Goal: Navigation & Orientation: Find specific page/section

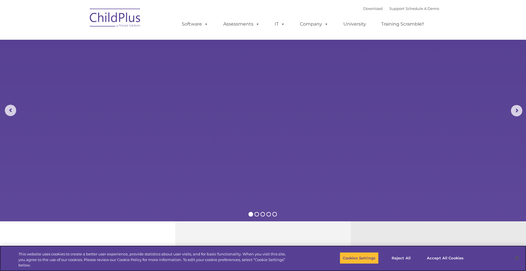
select select "MEDIUM"
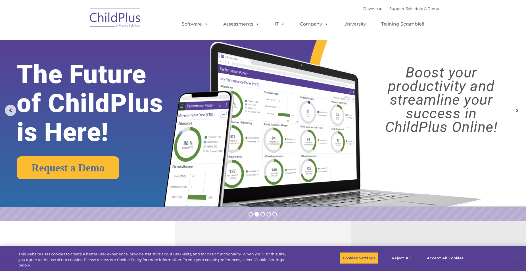
click at [100, 20] on img at bounding box center [115, 19] width 57 height 28
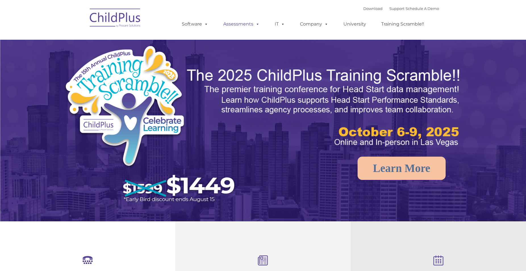
click at [257, 26] on span at bounding box center [256, 23] width 6 height 5
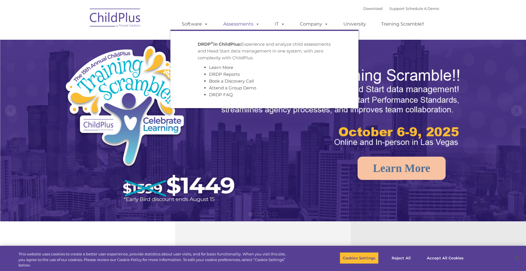
select select "MEDIUM"
click at [257, 26] on span at bounding box center [256, 23] width 6 height 5
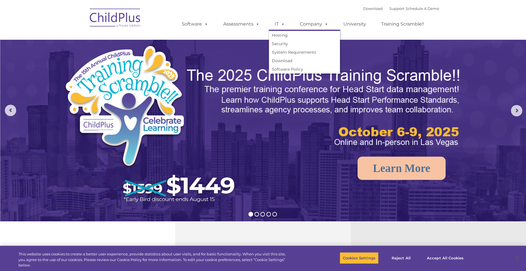
click at [283, 24] on span at bounding box center [282, 23] width 6 height 5
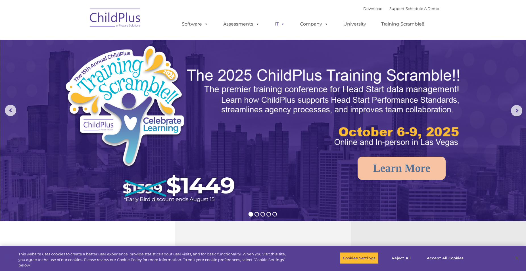
click at [283, 24] on span at bounding box center [282, 23] width 6 height 5
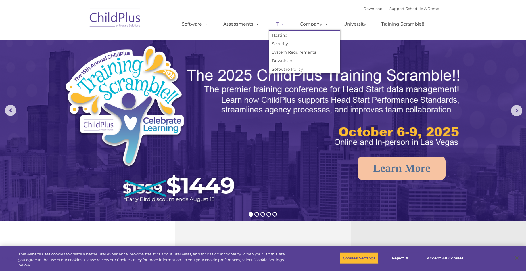
click at [283, 24] on span at bounding box center [282, 23] width 6 height 5
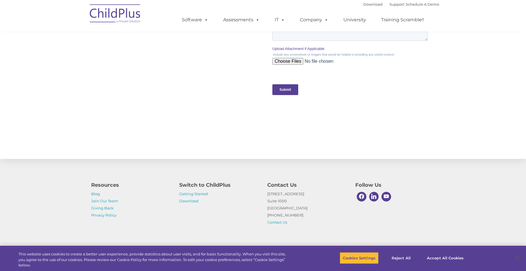
scroll to position [560, 0]
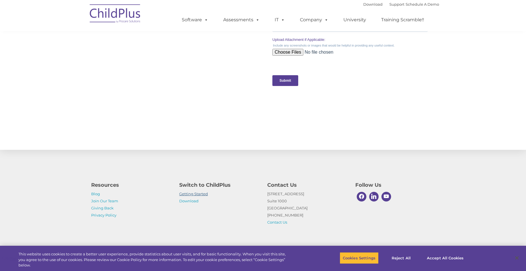
click at [184, 194] on link "Getting Started" at bounding box center [193, 194] width 29 height 5
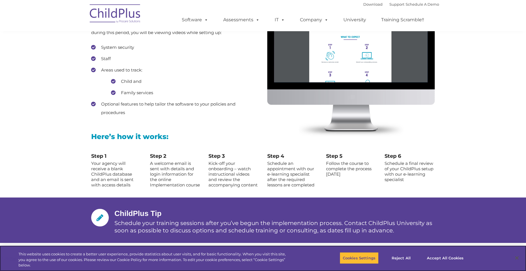
scroll to position [390, 0]
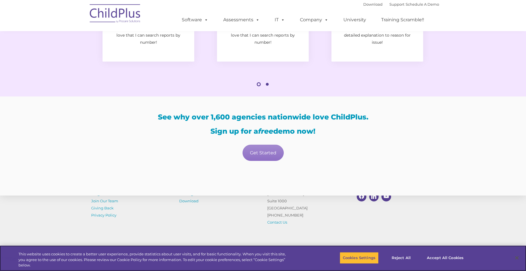
scroll to position [896, 0]
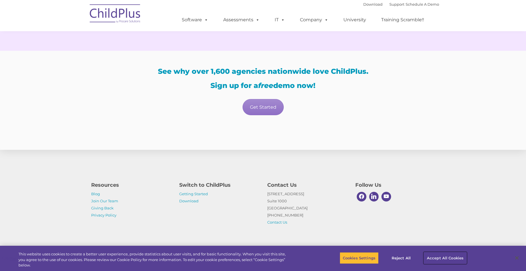
click at [458, 258] on button "Accept All Cookies" at bounding box center [445, 258] width 43 height 12
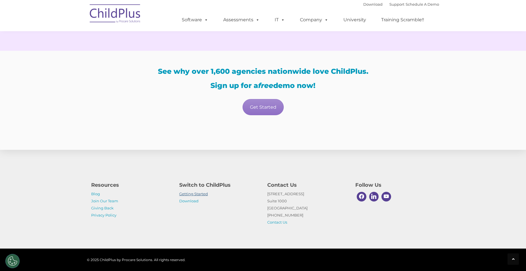
click at [204, 193] on link "Getting Started" at bounding box center [193, 194] width 29 height 5
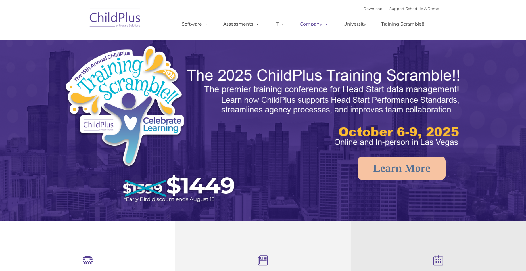
click at [311, 22] on link "Company" at bounding box center [314, 23] width 40 height 11
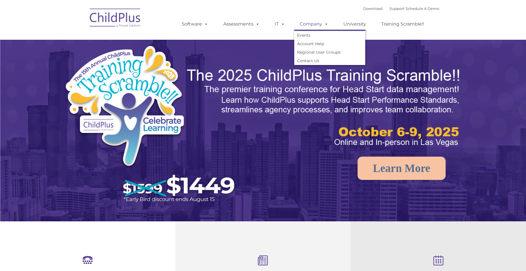
select select "MEDIUM"
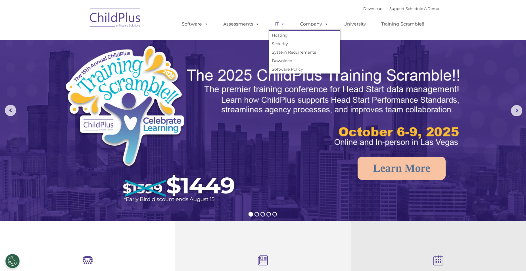
click at [279, 24] on span at bounding box center [282, 23] width 6 height 5
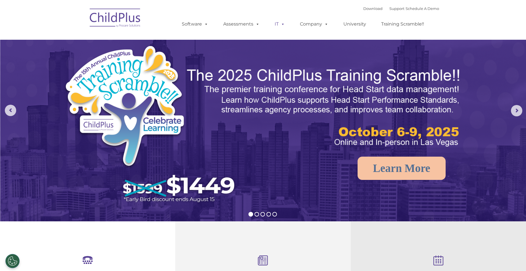
click at [279, 24] on span at bounding box center [282, 23] width 6 height 5
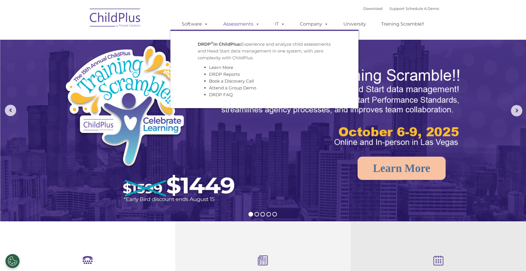
click at [256, 24] on span at bounding box center [256, 23] width 6 height 5
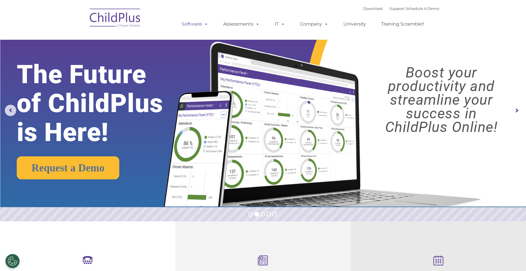
click at [207, 24] on span at bounding box center [205, 23] width 6 height 5
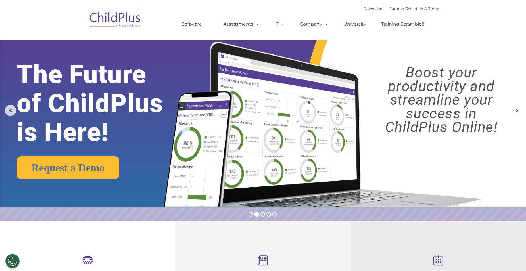
click at [94, 14] on img at bounding box center [115, 19] width 57 height 28
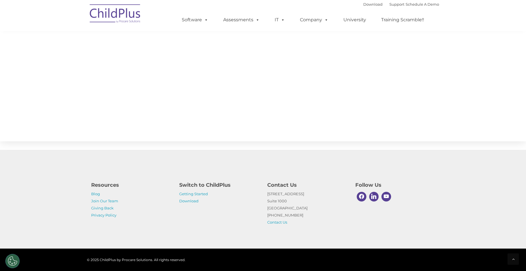
select select "MEDIUM"
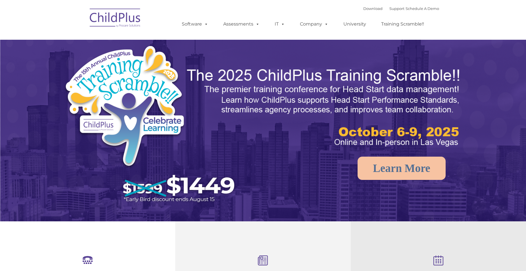
scroll to position [145, 0]
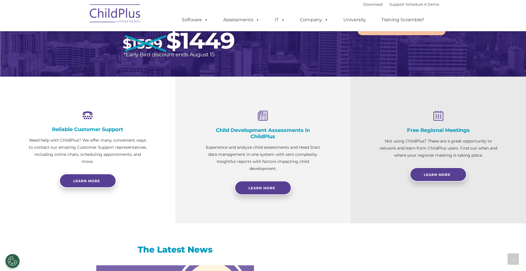
select select "MEDIUM"
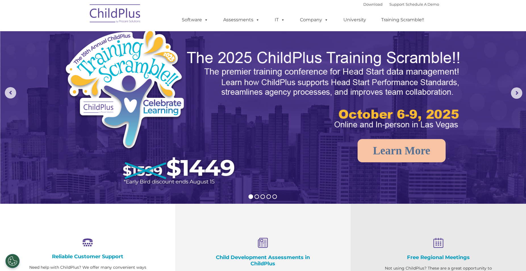
scroll to position [0, 0]
